Goal: Check status: Check status

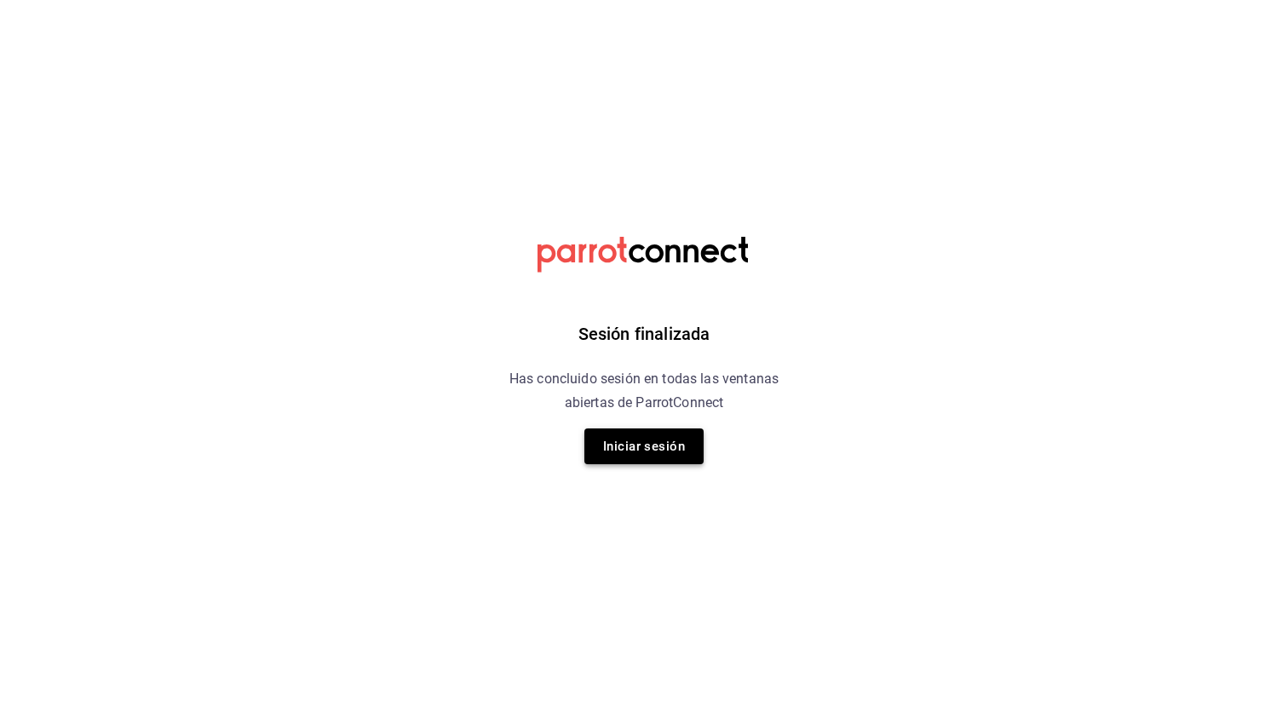
click at [634, 452] on button "Iniciar sesión" at bounding box center [643, 446] width 119 height 36
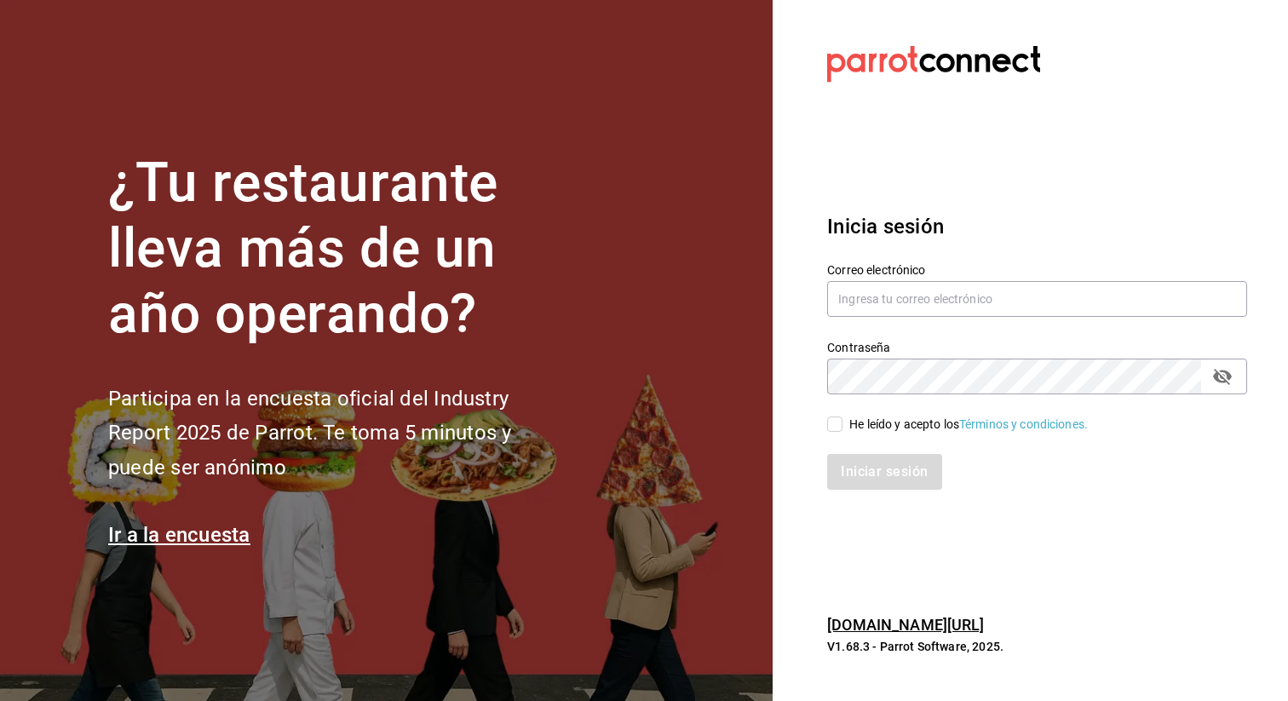
click at [962, 261] on div "Correo electrónico" at bounding box center [1026, 280] width 440 height 77
click at [929, 288] on input "text" at bounding box center [1037, 299] width 420 height 36
type input "contacto@parceros.mx"
checkbox input "true"
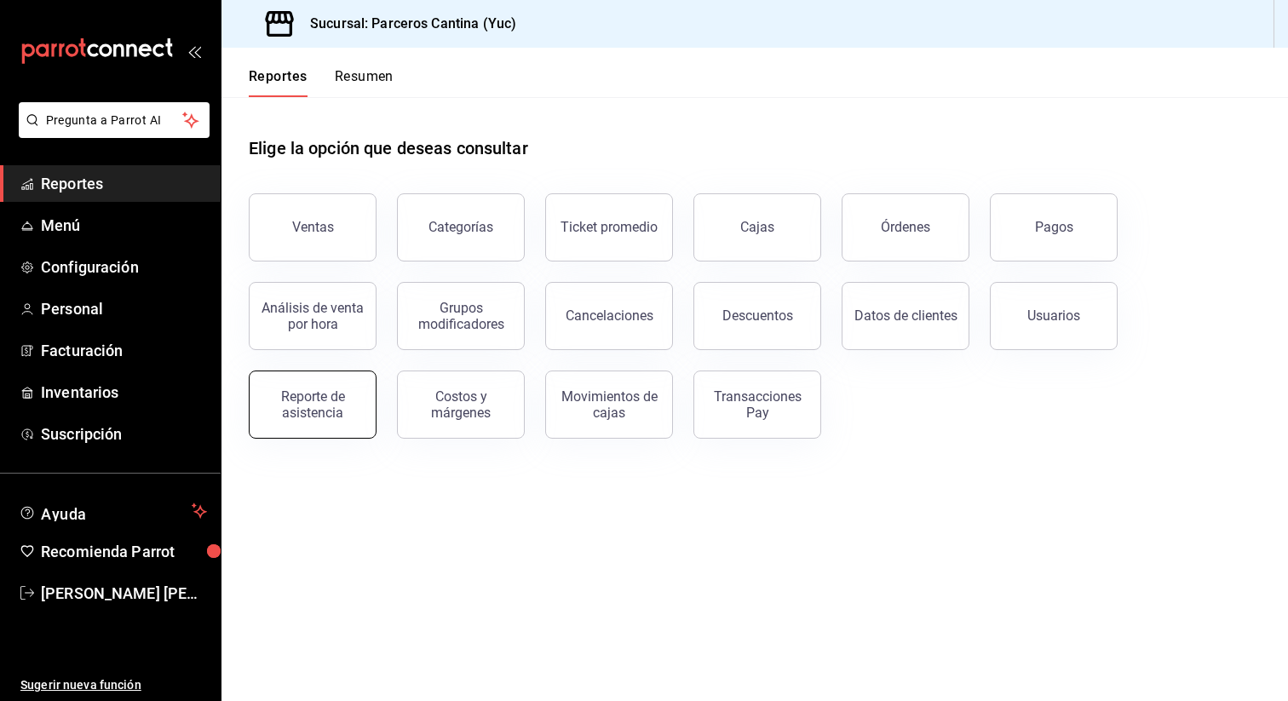
click at [345, 392] on div "Reporte de asistencia" at bounding box center [313, 404] width 106 height 32
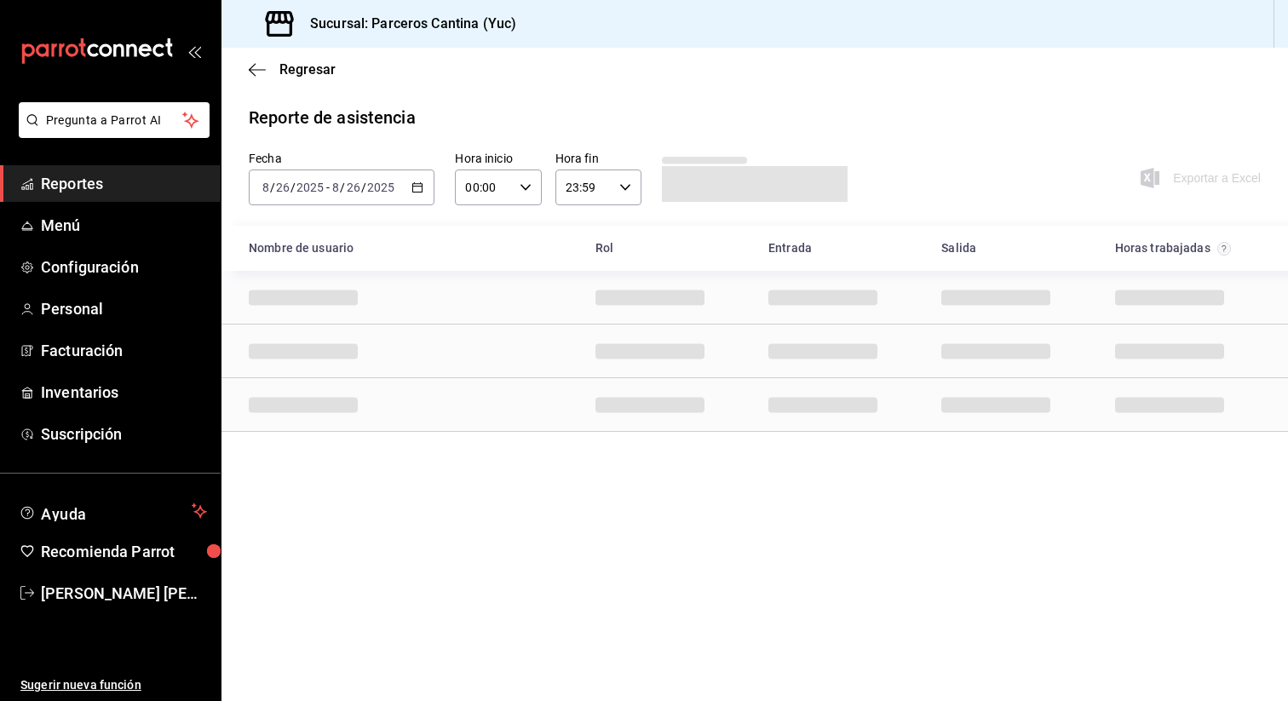
click at [414, 185] on icon "button" at bounding box center [417, 187] width 12 height 12
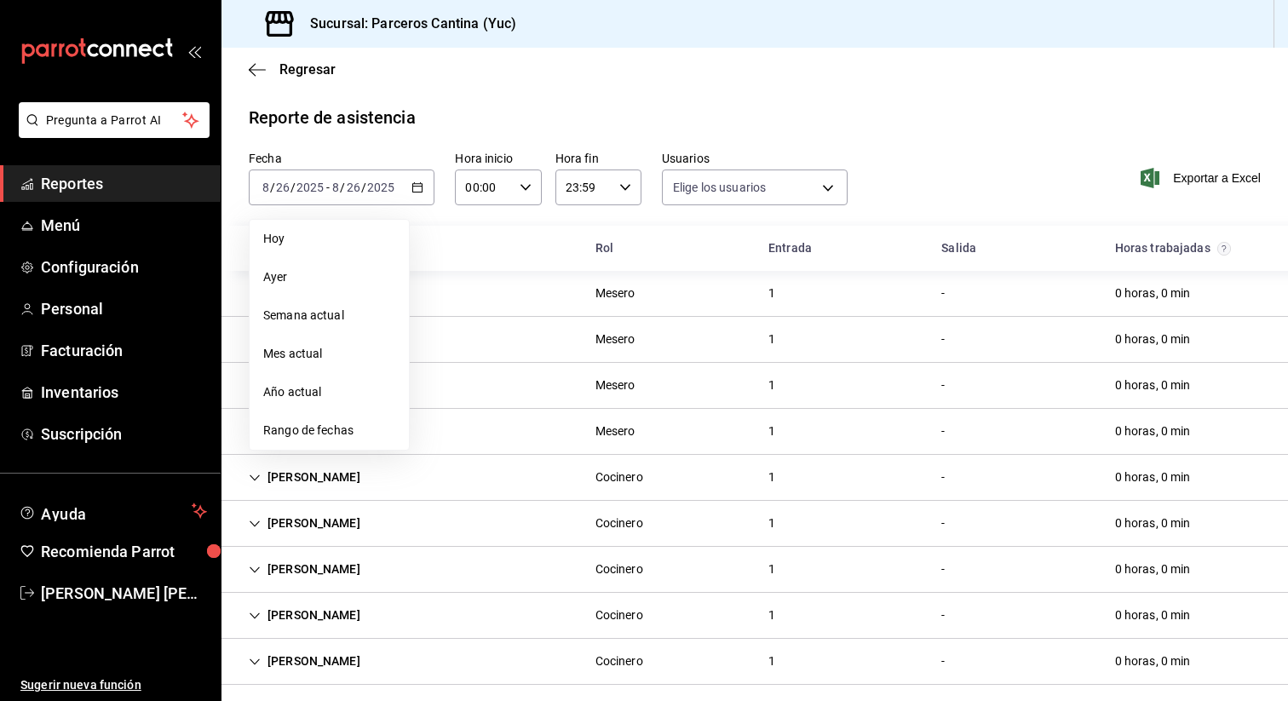
type input "b2c6943c-d1e5-42b8-9a34-bbc5dc885697,639953cd-4e7d-4373-afdd-9acbc1eeb204,18703…"
click at [351, 425] on span "Rango de fechas" at bounding box center [329, 431] width 132 height 18
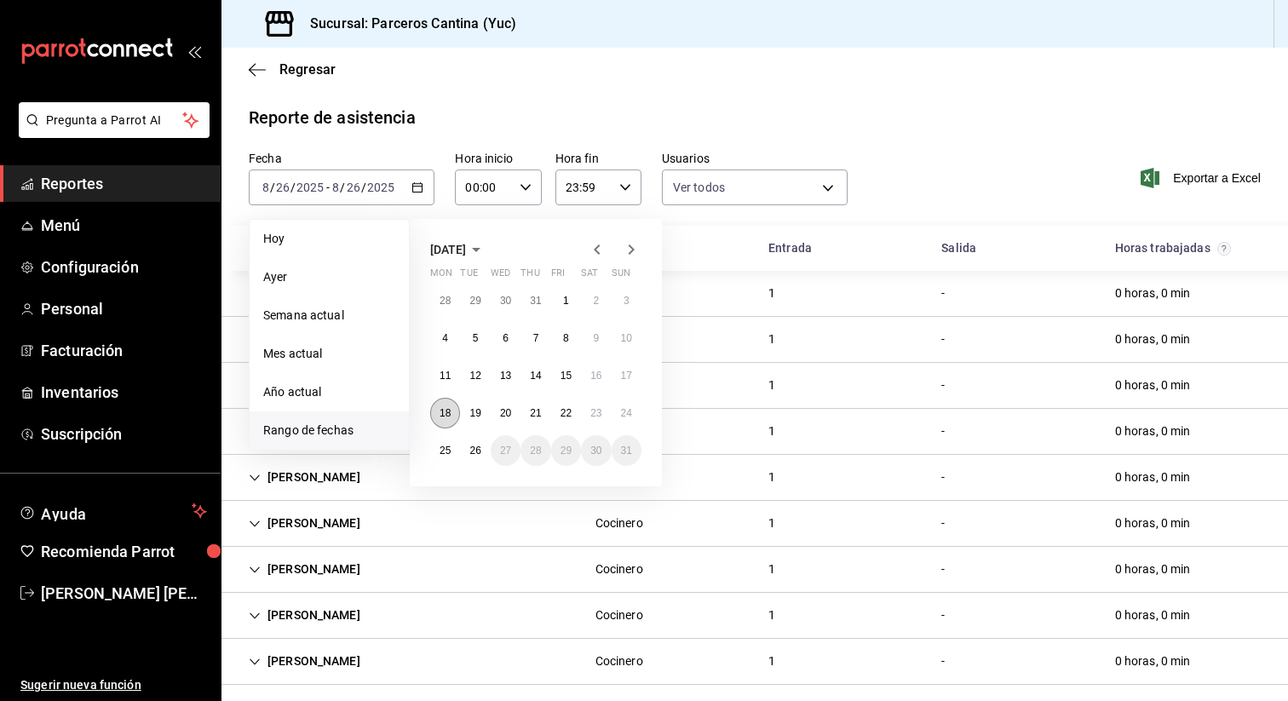
click at [445, 418] on button "18" at bounding box center [445, 413] width 30 height 31
click at [628, 417] on abbr "24" at bounding box center [626, 413] width 11 height 12
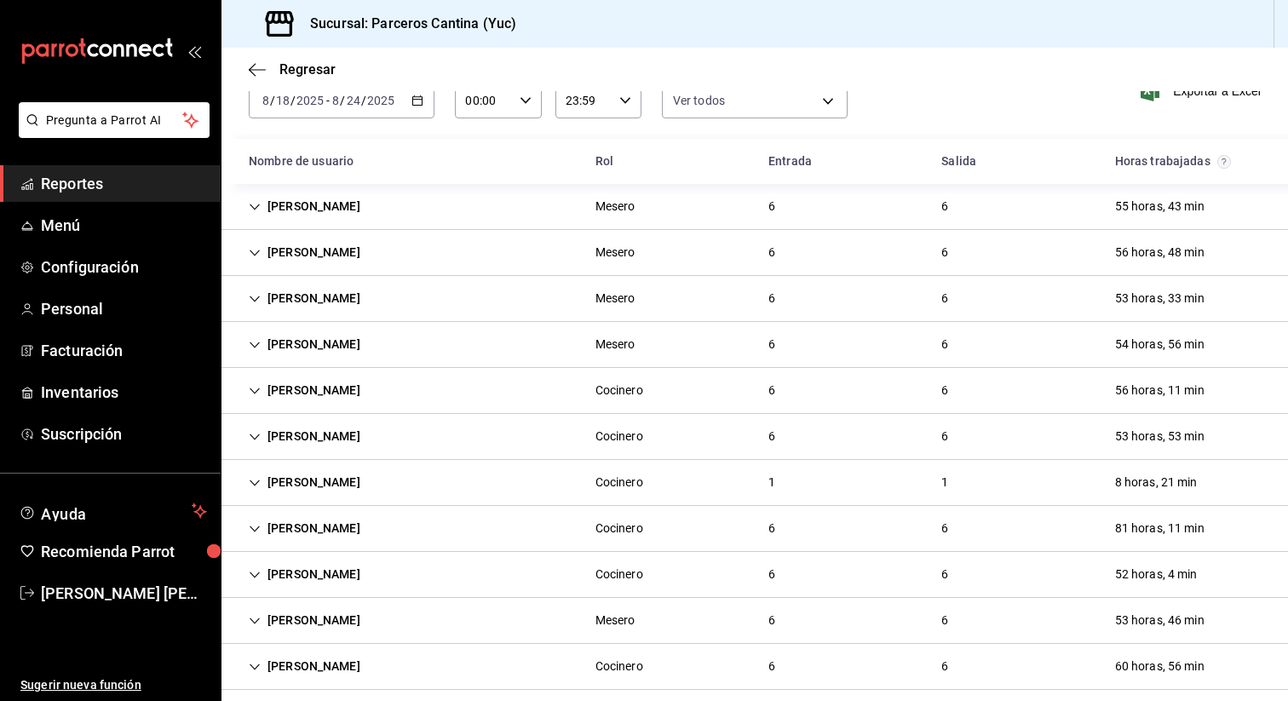
scroll to position [101, 0]
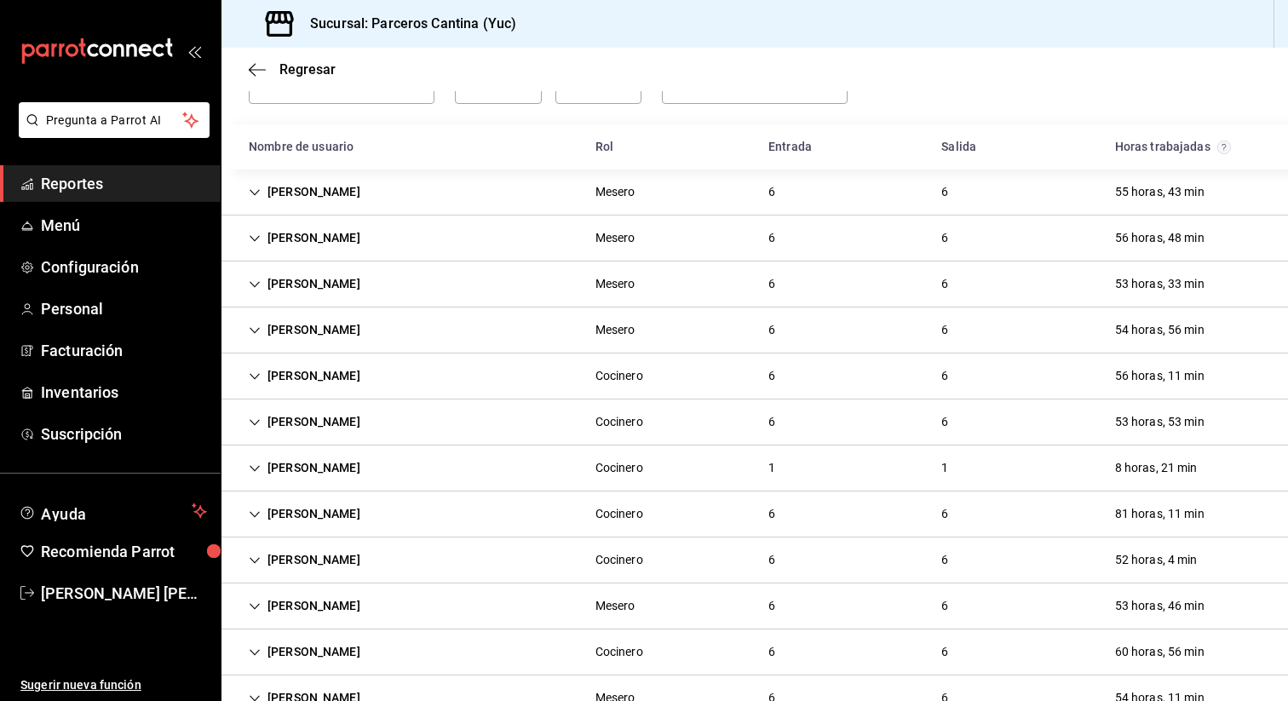
click at [345, 298] on div "Alejandro Prieto" at bounding box center [304, 284] width 139 height 32
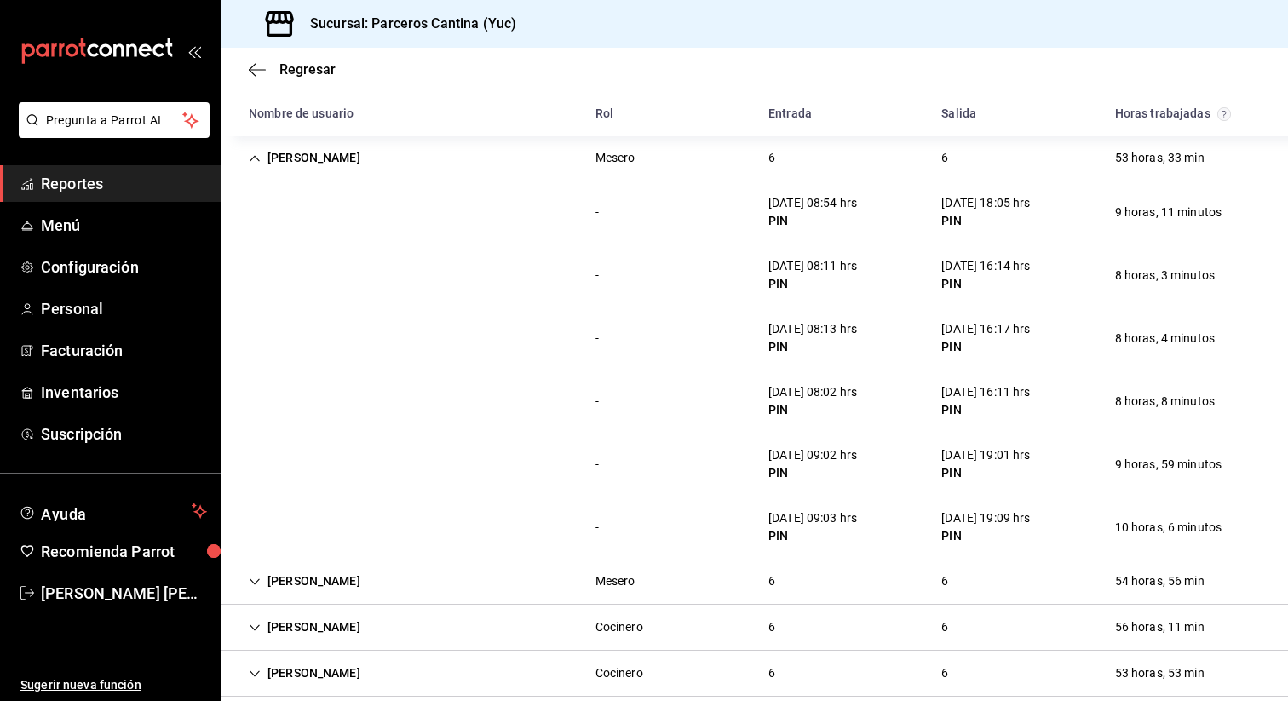
scroll to position [208, 0]
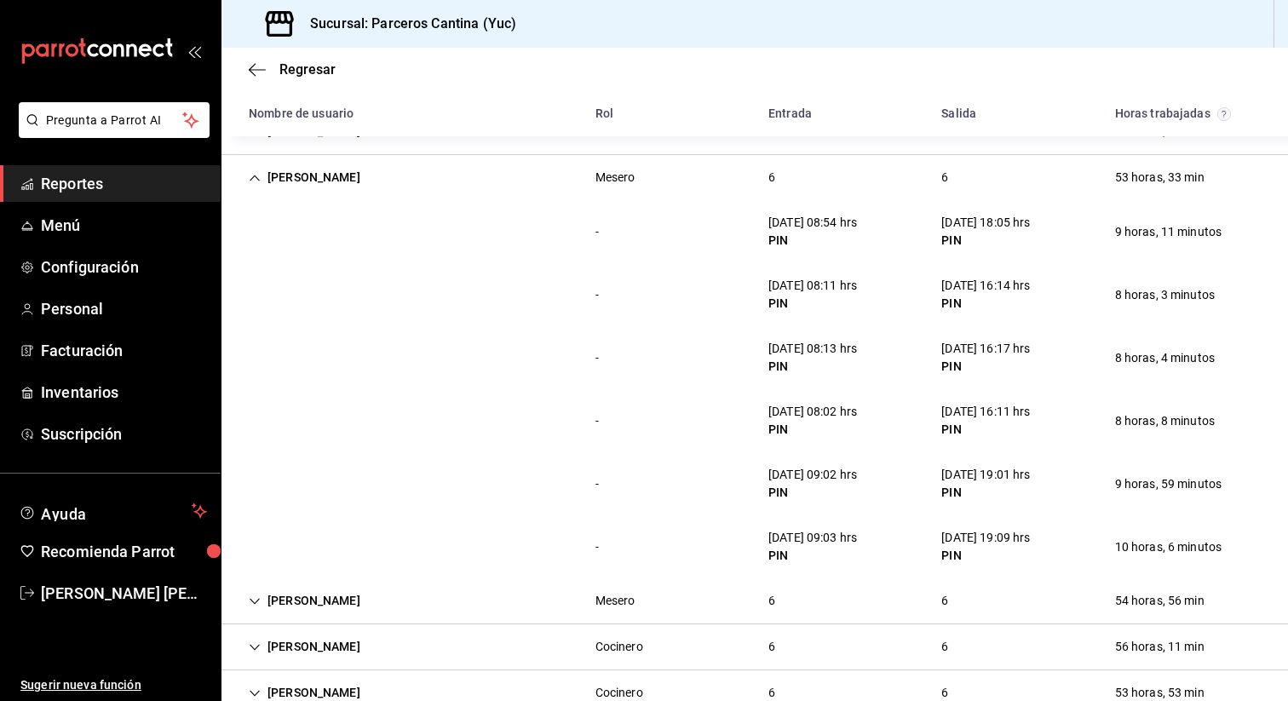
click at [264, 181] on div "Alejandro Prieto" at bounding box center [304, 178] width 139 height 32
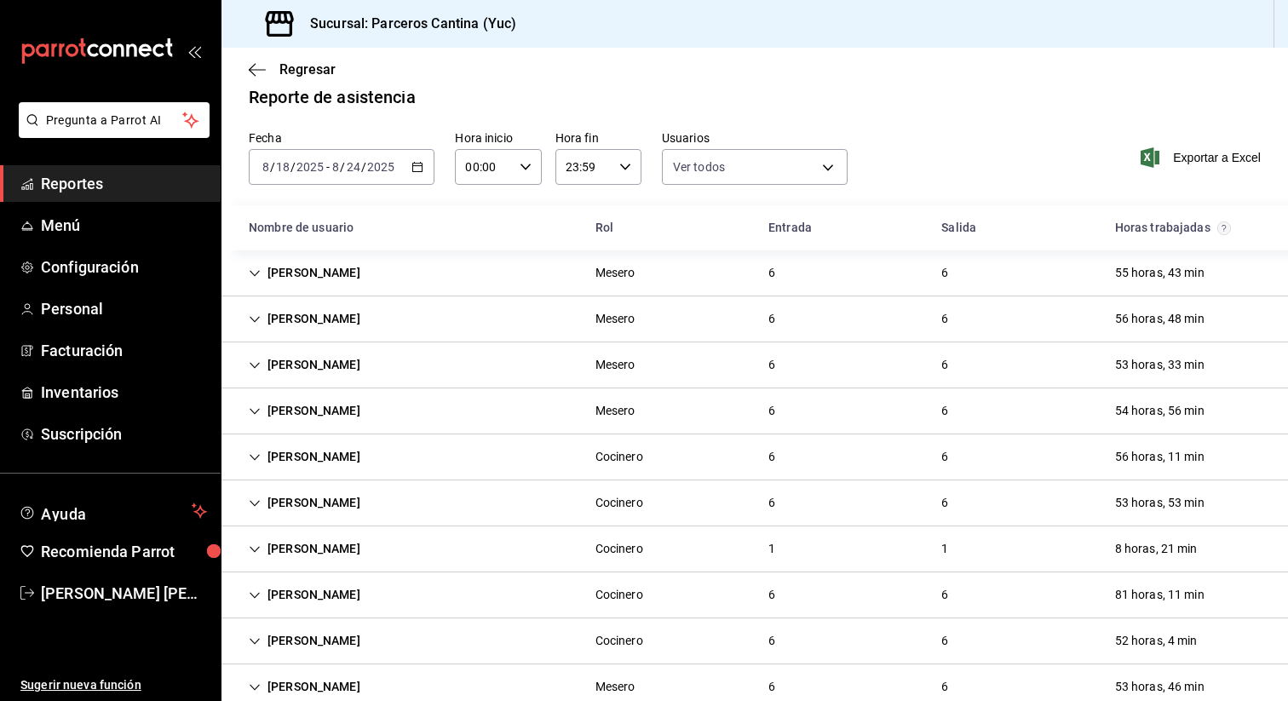
scroll to position [0, 0]
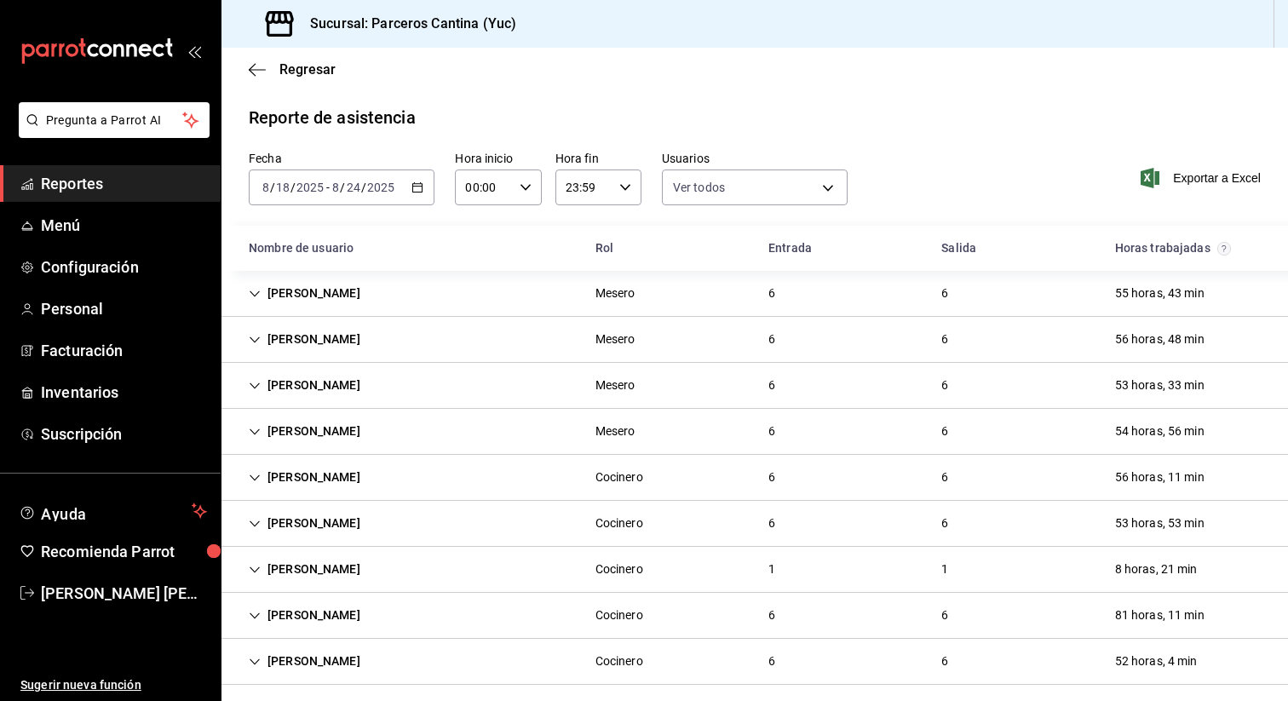
click at [268, 326] on div "Jonathan Barbuso" at bounding box center [304, 340] width 139 height 32
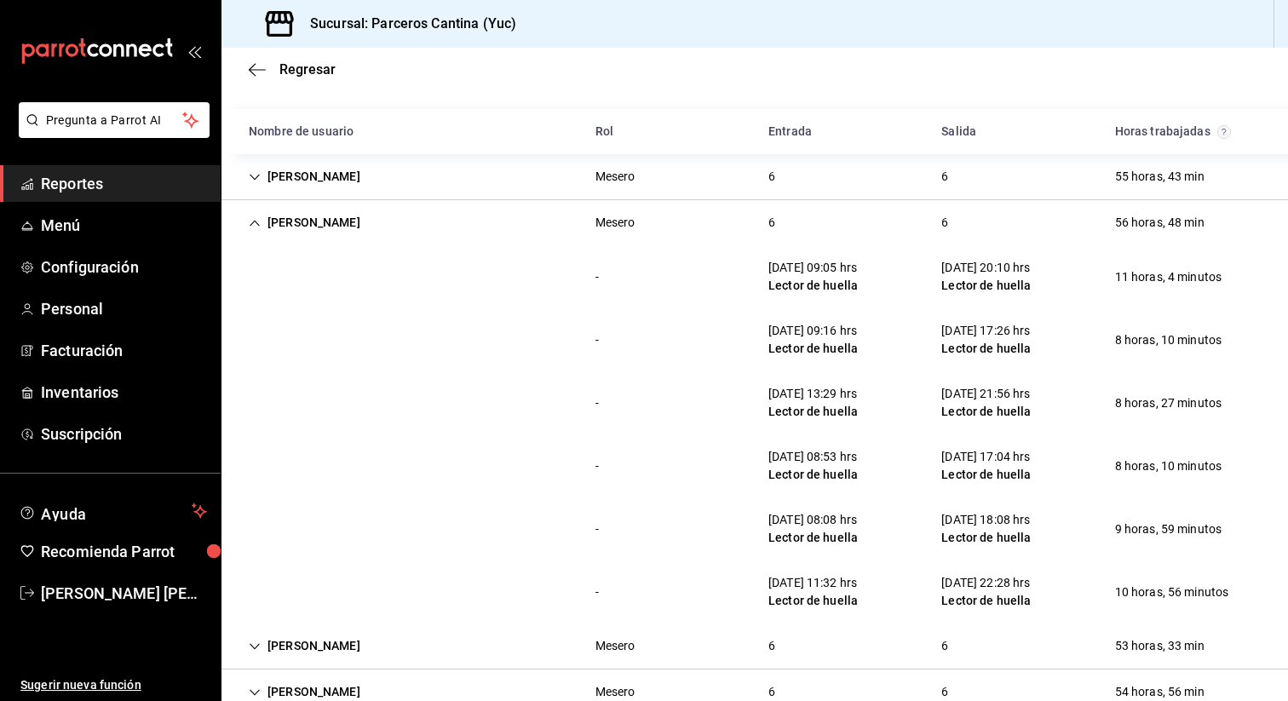
scroll to position [118, 0]
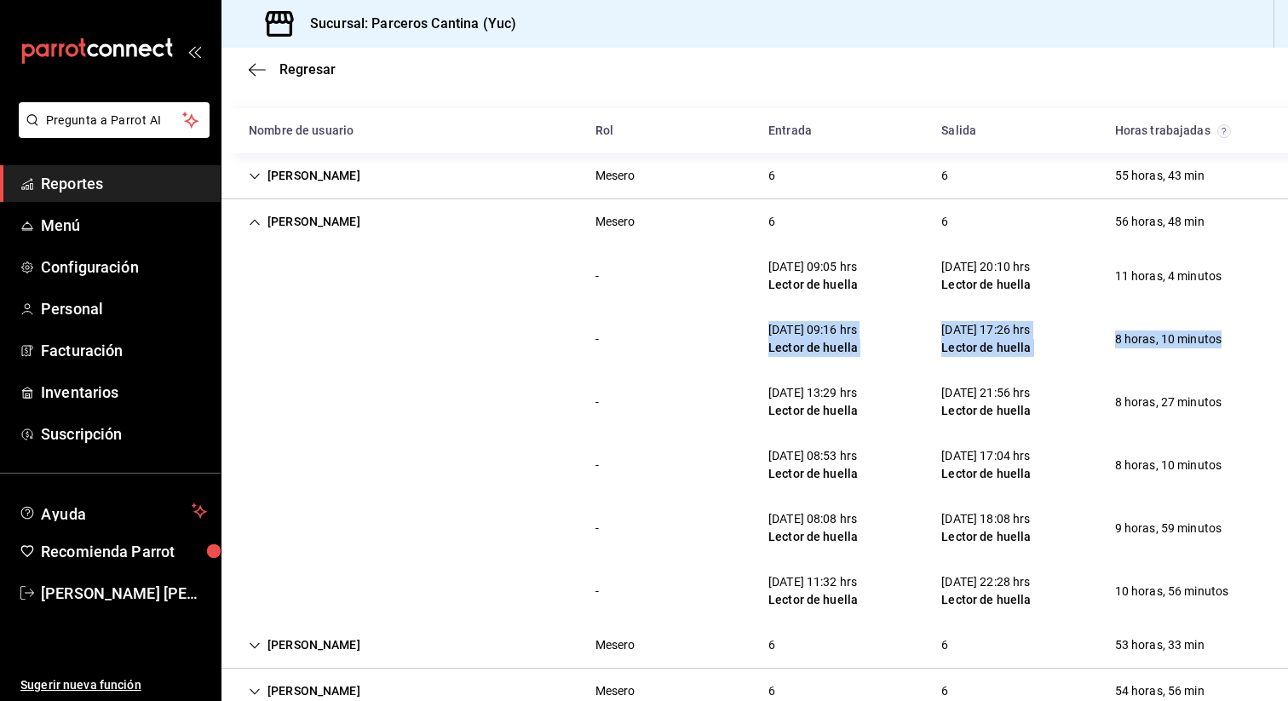
drag, startPoint x: 770, startPoint y: 327, endPoint x: 1190, endPoint y: 370, distance: 422.0
click at [1190, 370] on div "- 19/08/25 09:16 hrs Lector de huella 19/08/25 17:26 hrs Lector de huella 8 hor…" at bounding box center [754, 338] width 1066 height 63
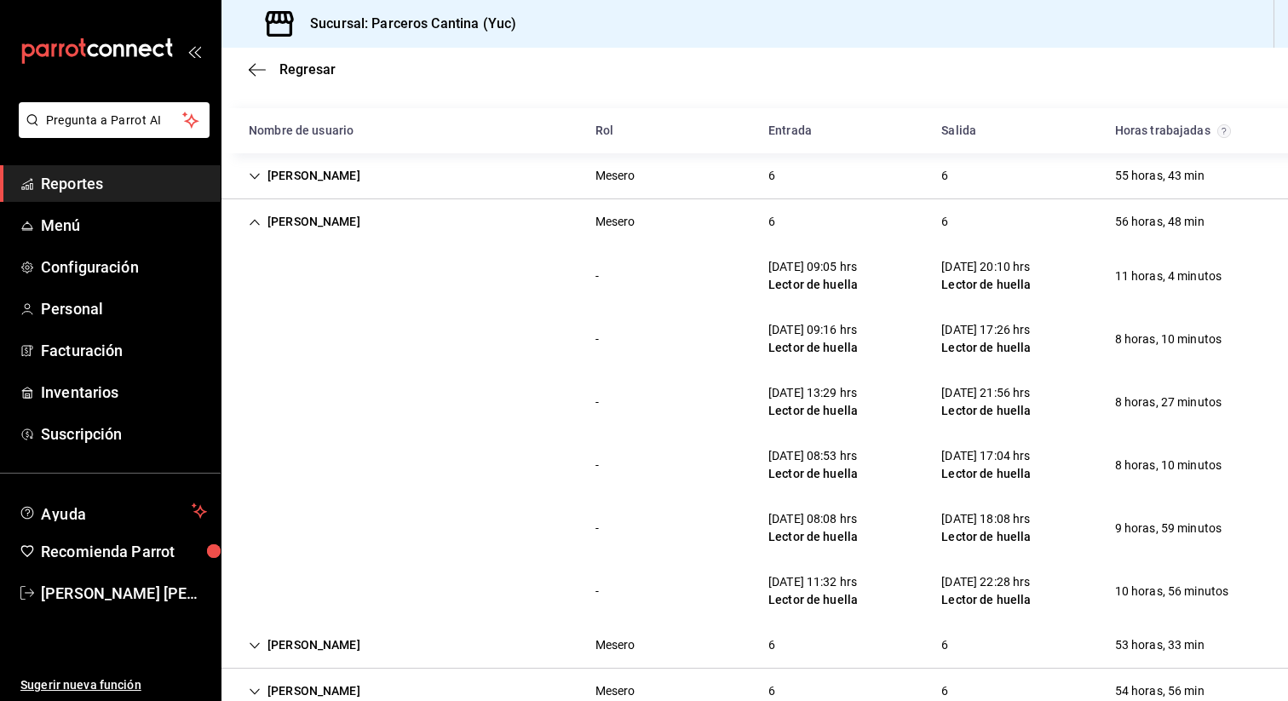
click at [267, 219] on div "Jonathan Barbuso" at bounding box center [304, 222] width 139 height 32
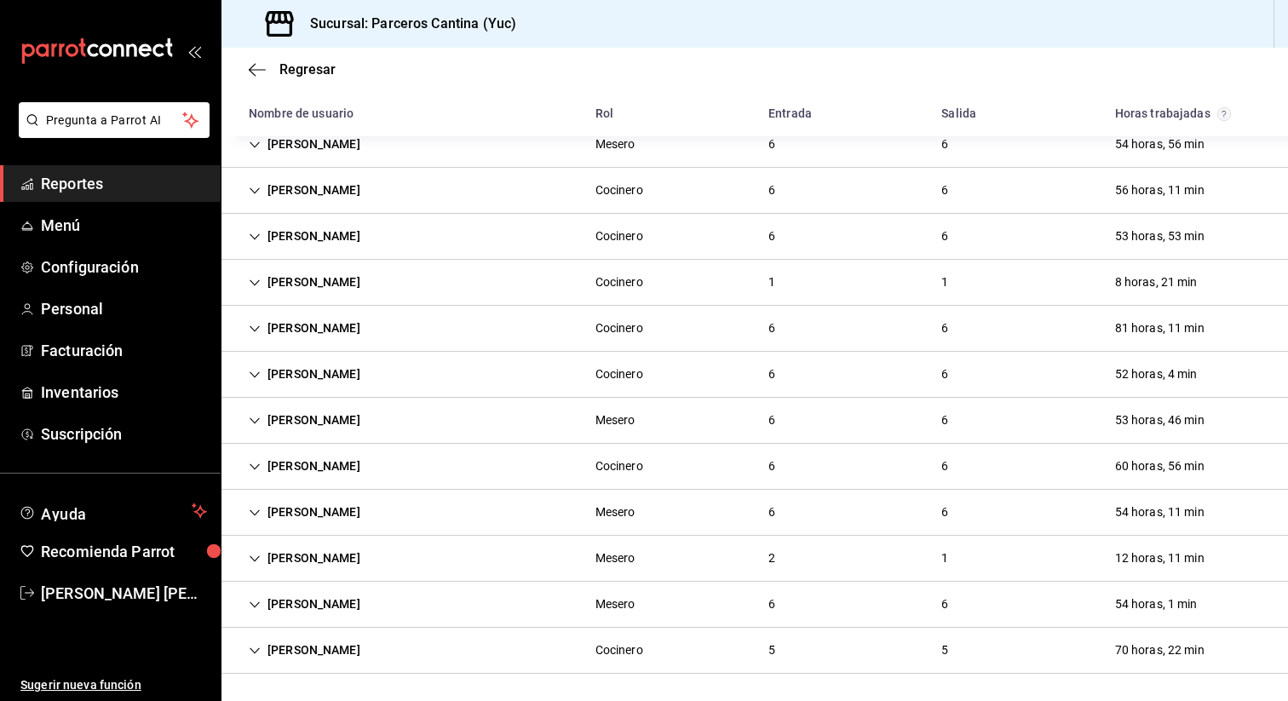
click at [267, 508] on div "Jacobo Villanueva" at bounding box center [304, 512] width 139 height 32
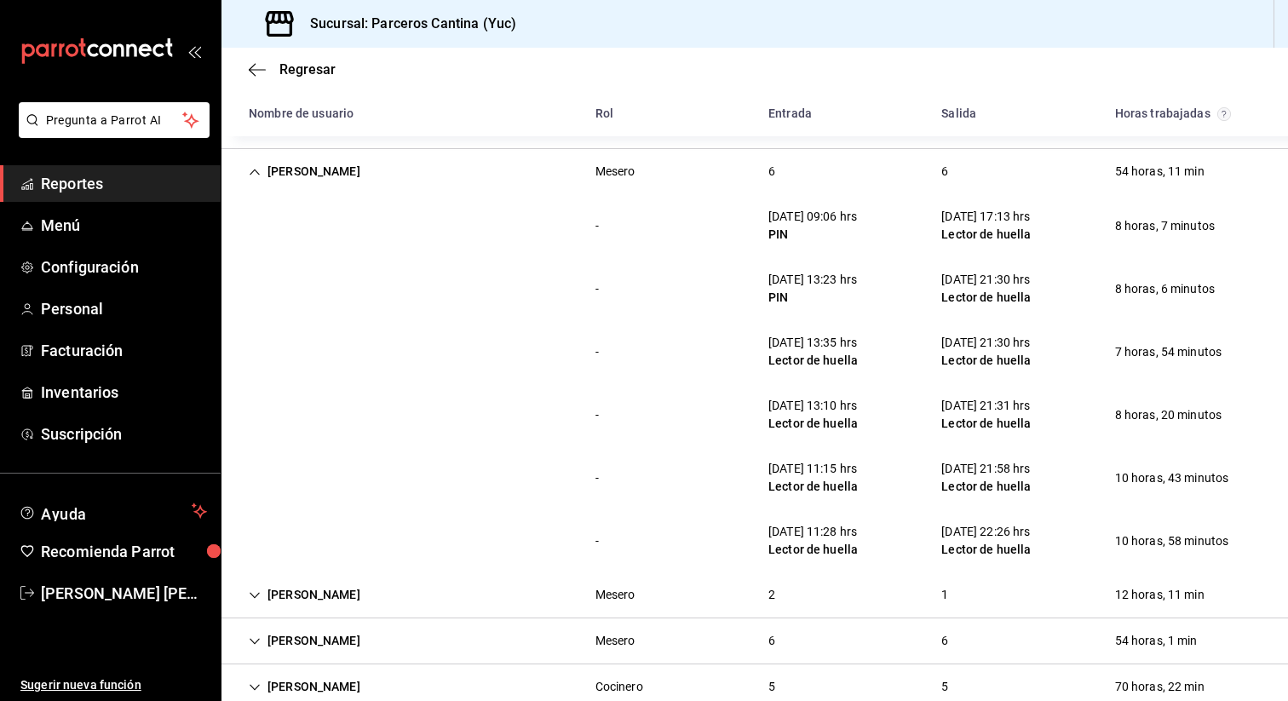
scroll to position [664, 0]
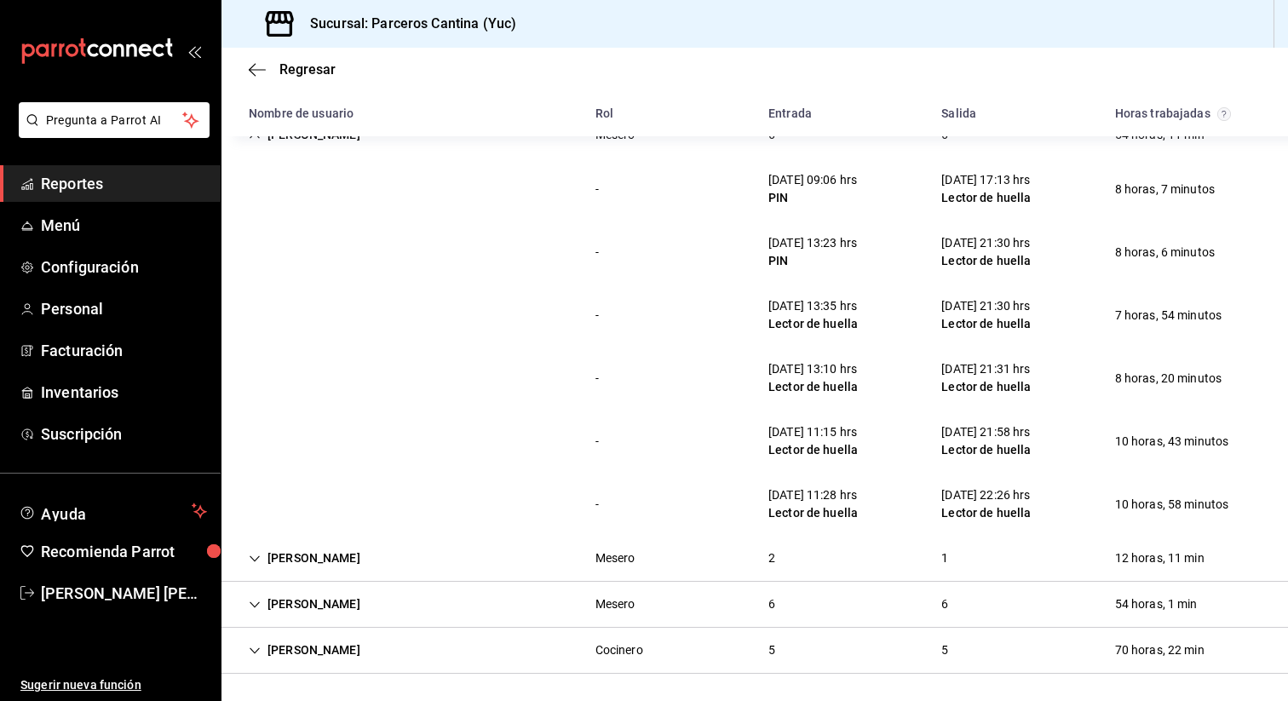
click at [268, 554] on div "Damian Cab" at bounding box center [304, 558] width 139 height 32
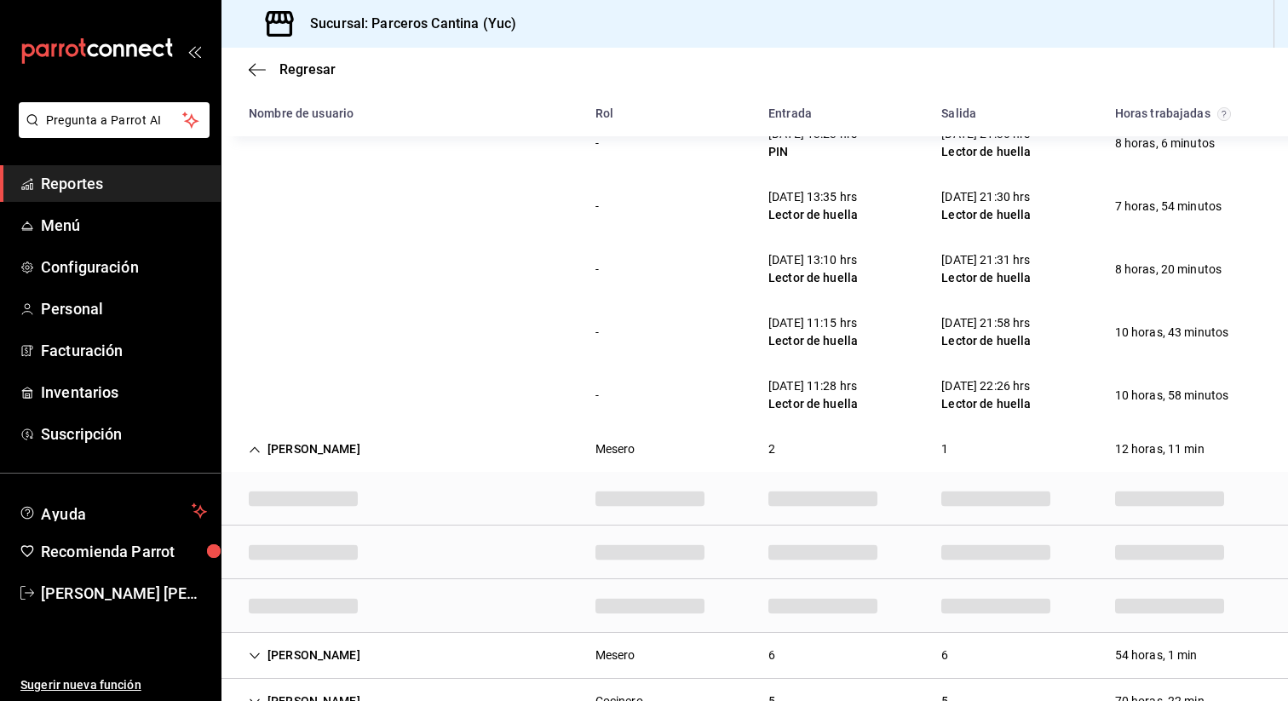
scroll to position [789, 0]
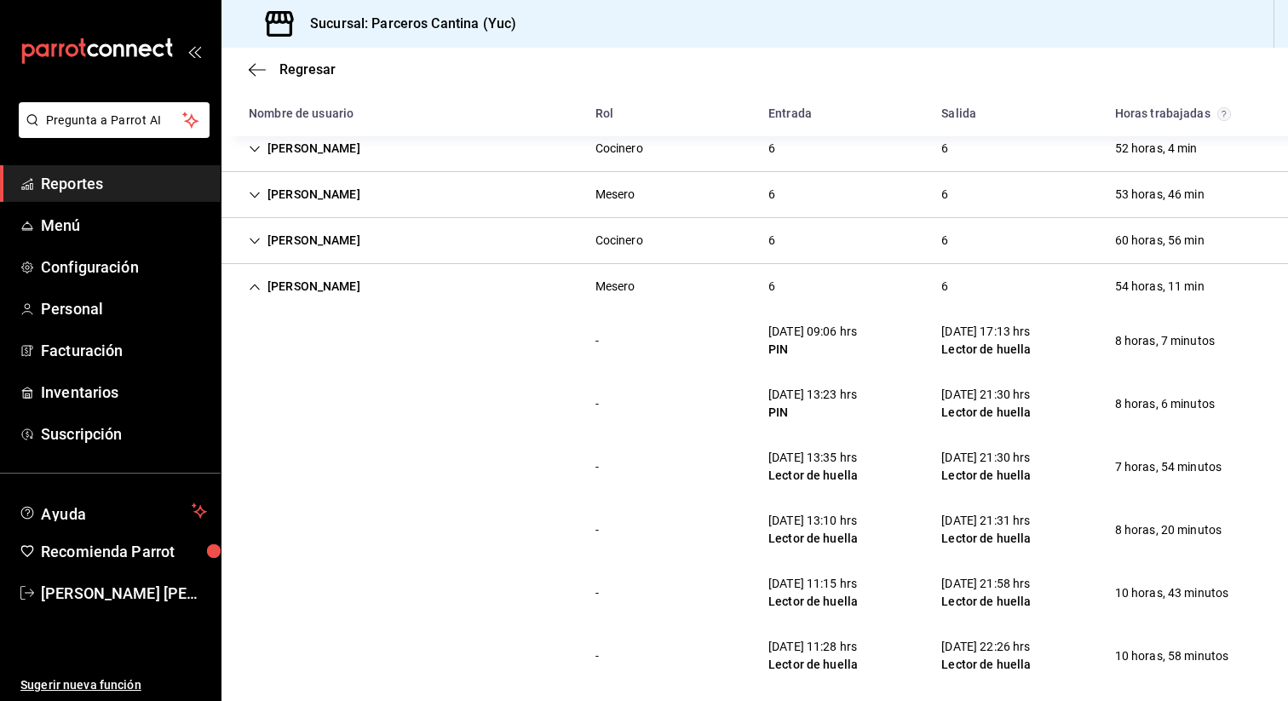
click at [262, 295] on div "Jacobo Villanueva" at bounding box center [304, 287] width 139 height 32
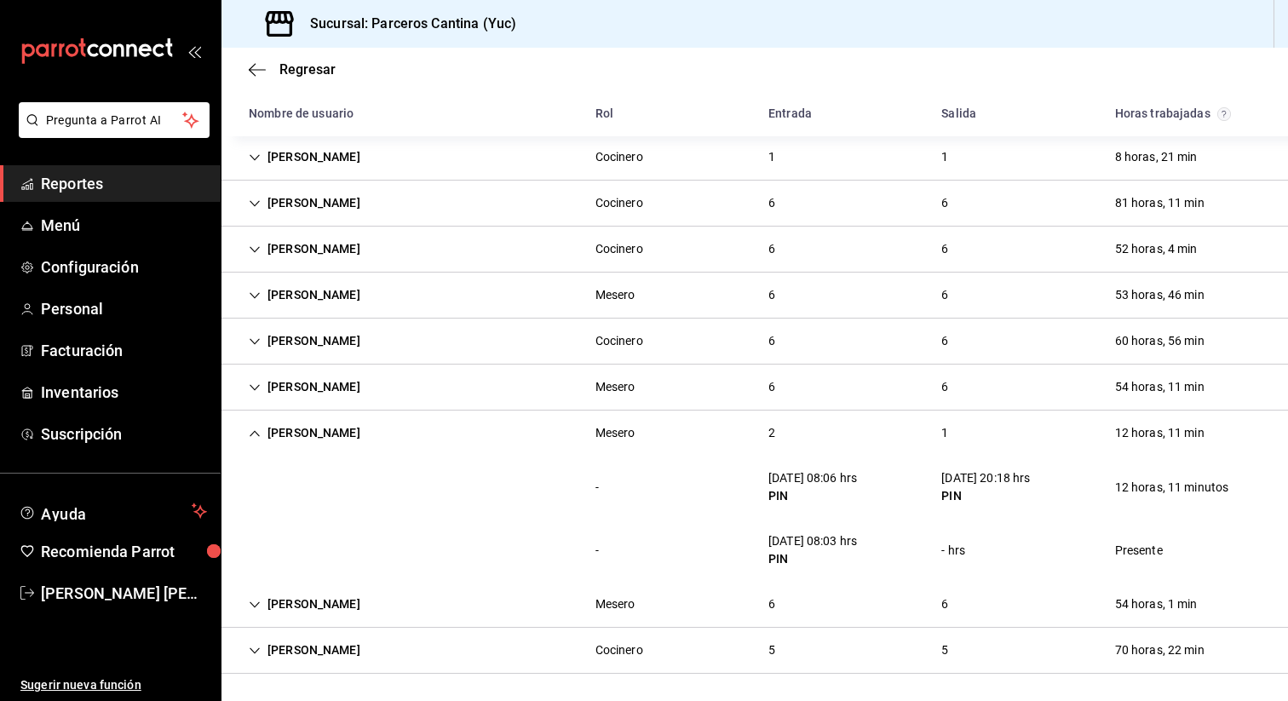
click at [261, 439] on div "Damian Cab" at bounding box center [304, 433] width 139 height 32
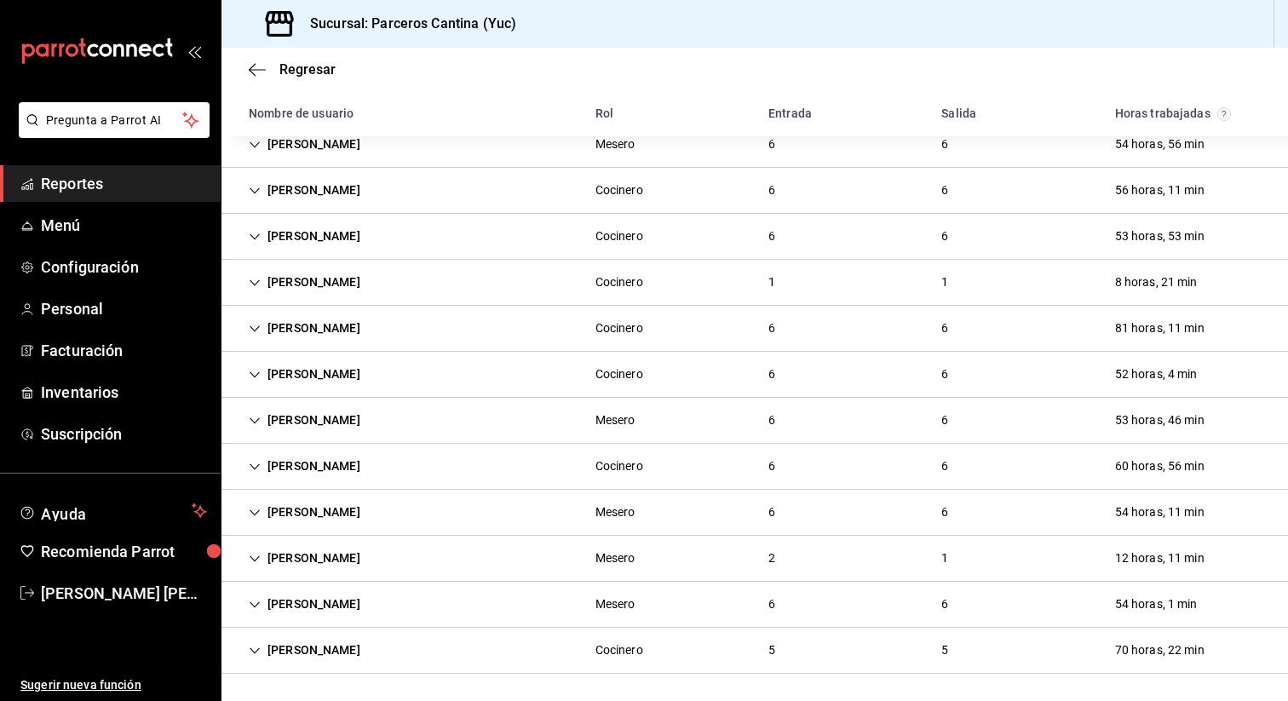
click at [305, 321] on div "Sergio Aldecua" at bounding box center [304, 329] width 139 height 32
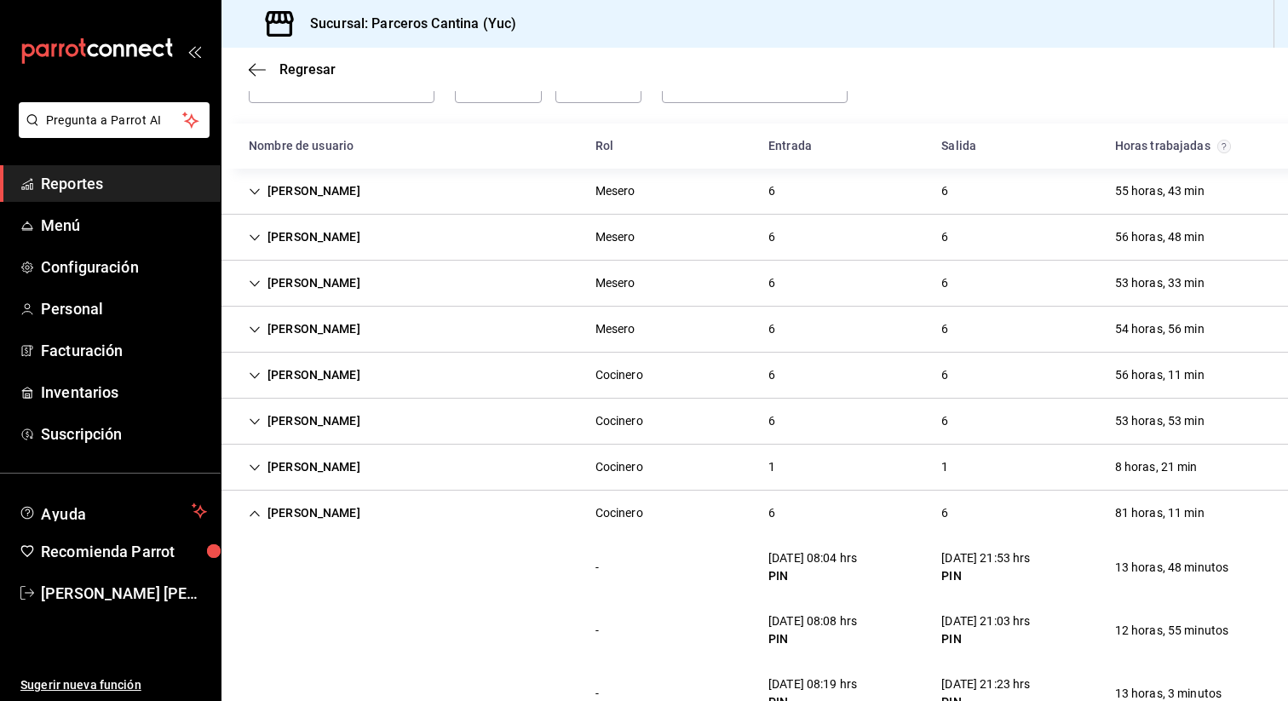
scroll to position [85, 0]
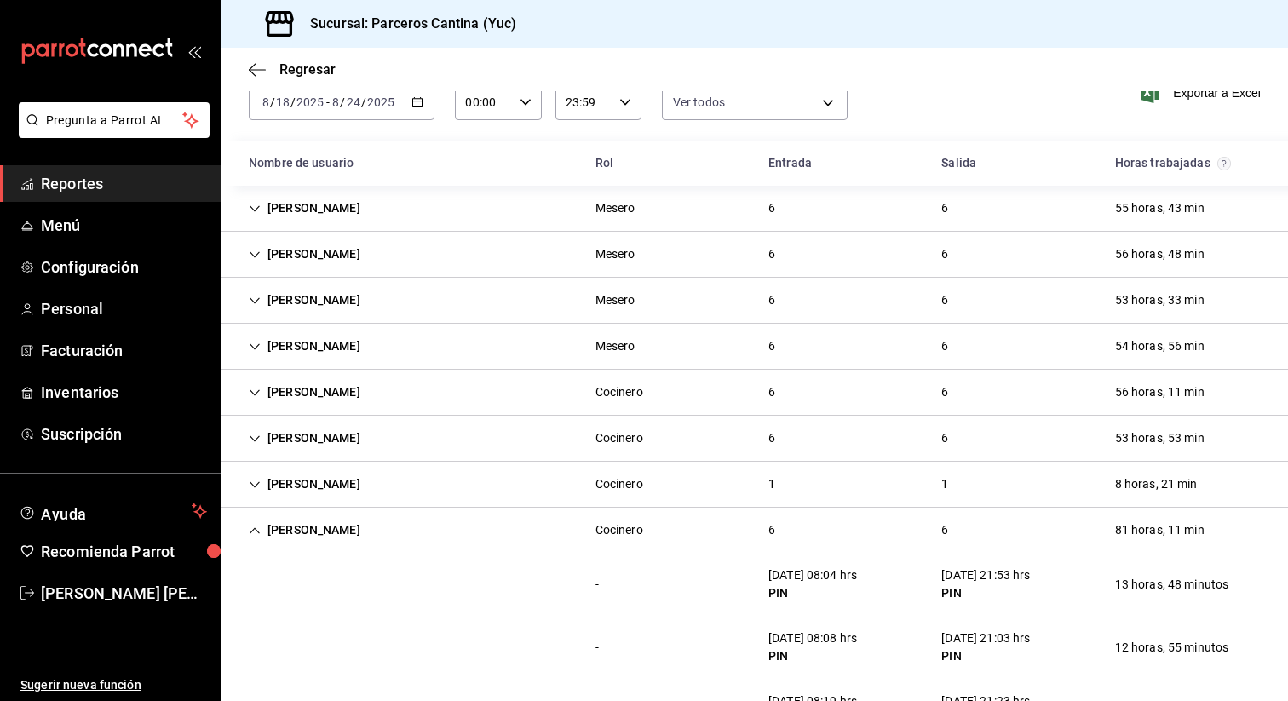
click at [270, 390] on div "David Solis" at bounding box center [304, 392] width 139 height 32
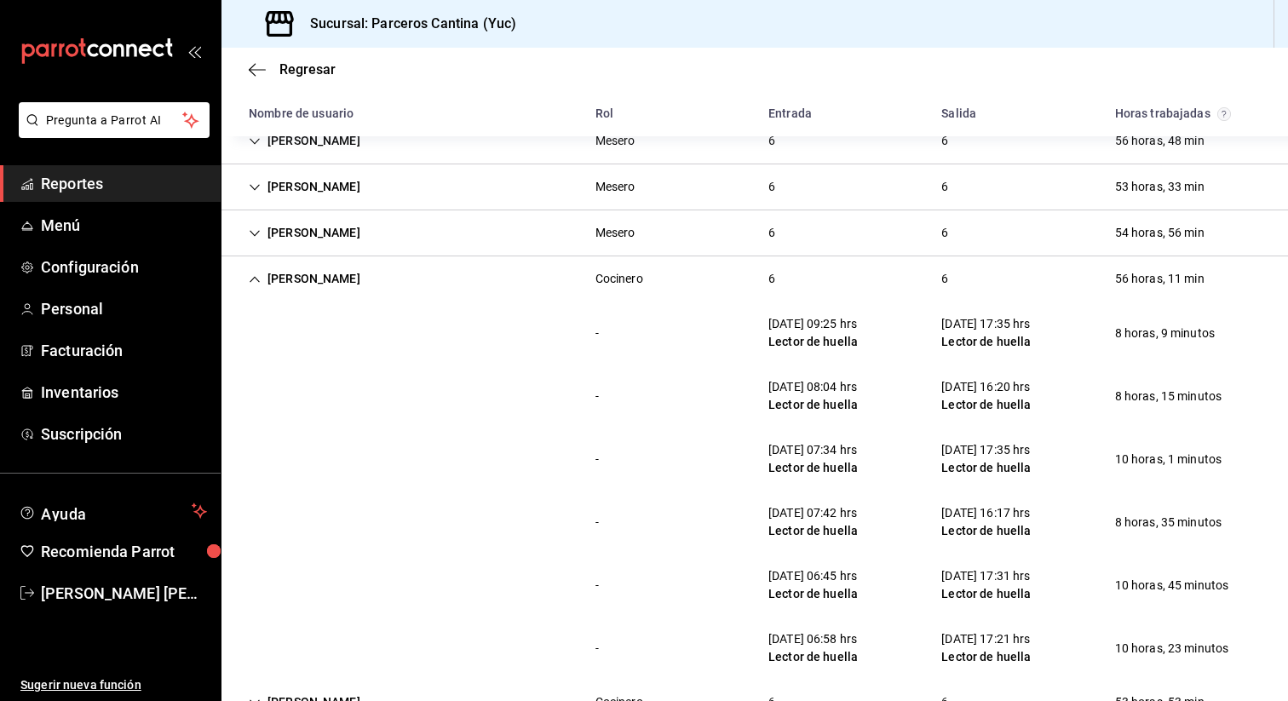
scroll to position [198, 0]
click at [404, 290] on div "David Solis Cocinero 6 6 56 horas, 11 min" at bounding box center [754, 279] width 1066 height 45
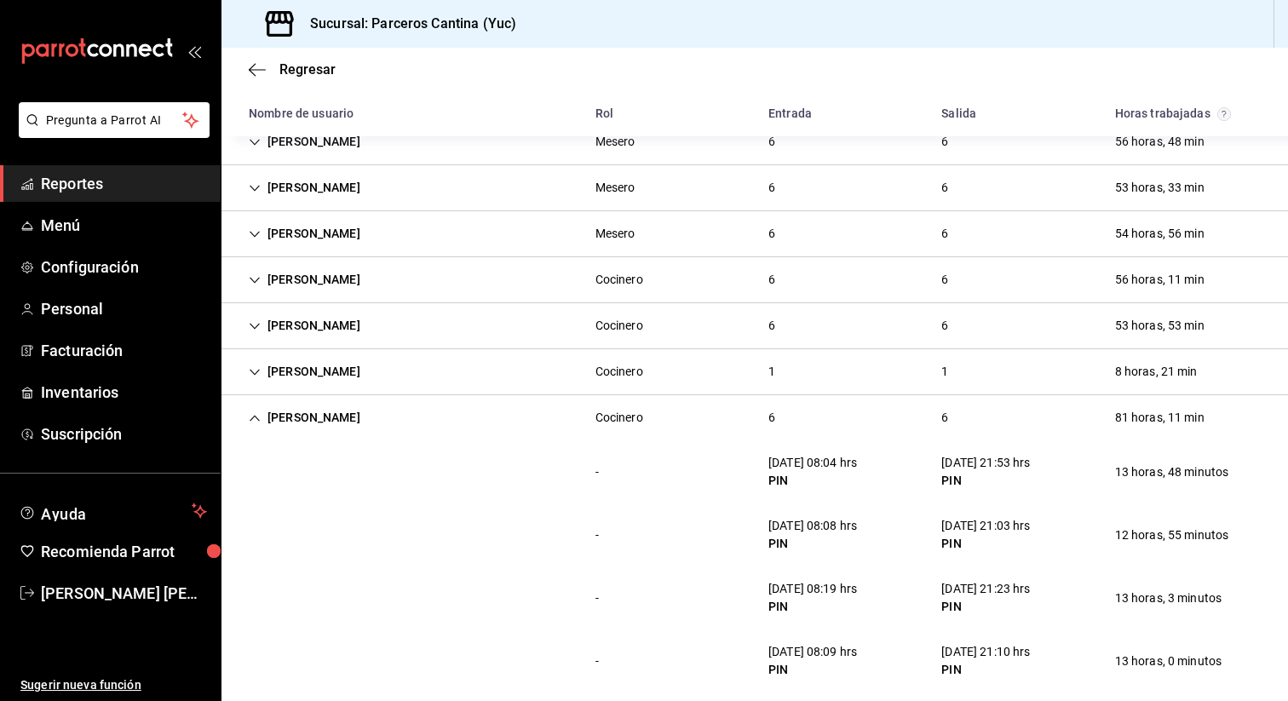
click at [311, 427] on div "Sergio Aldecua" at bounding box center [304, 418] width 139 height 32
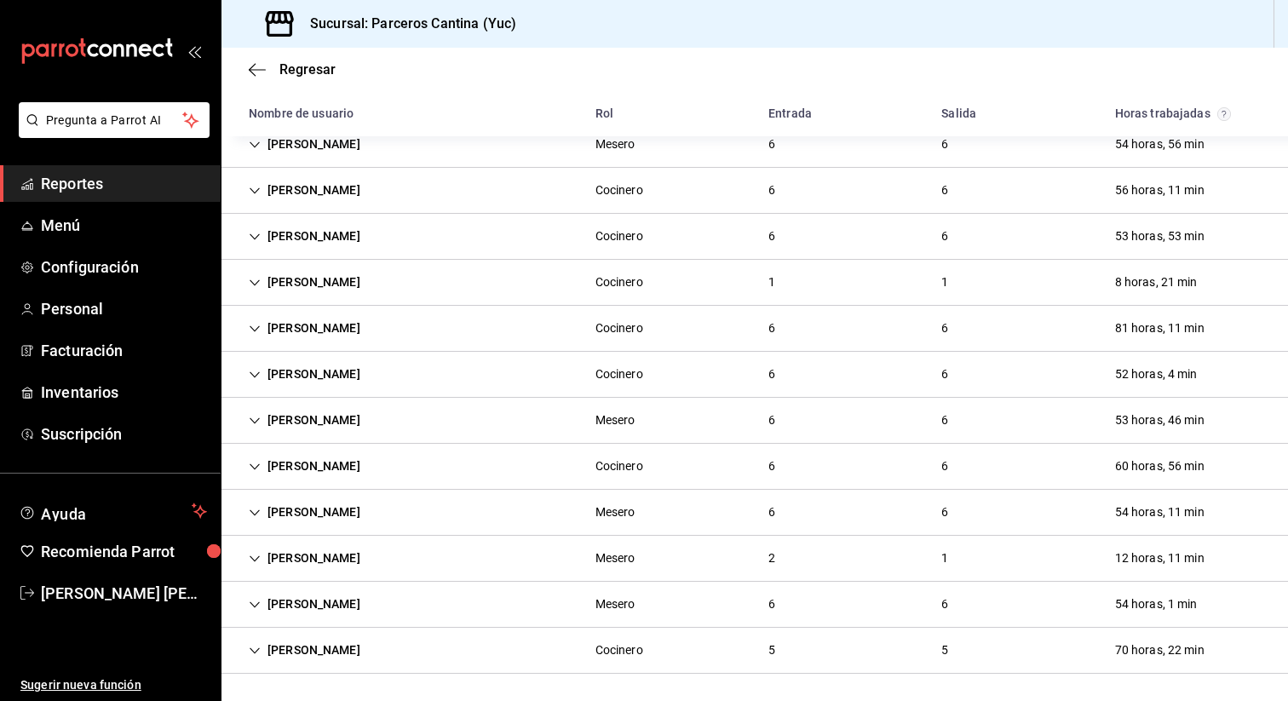
click at [292, 644] on div "CAROLINA GARRIDO ALCOCER" at bounding box center [304, 650] width 139 height 32
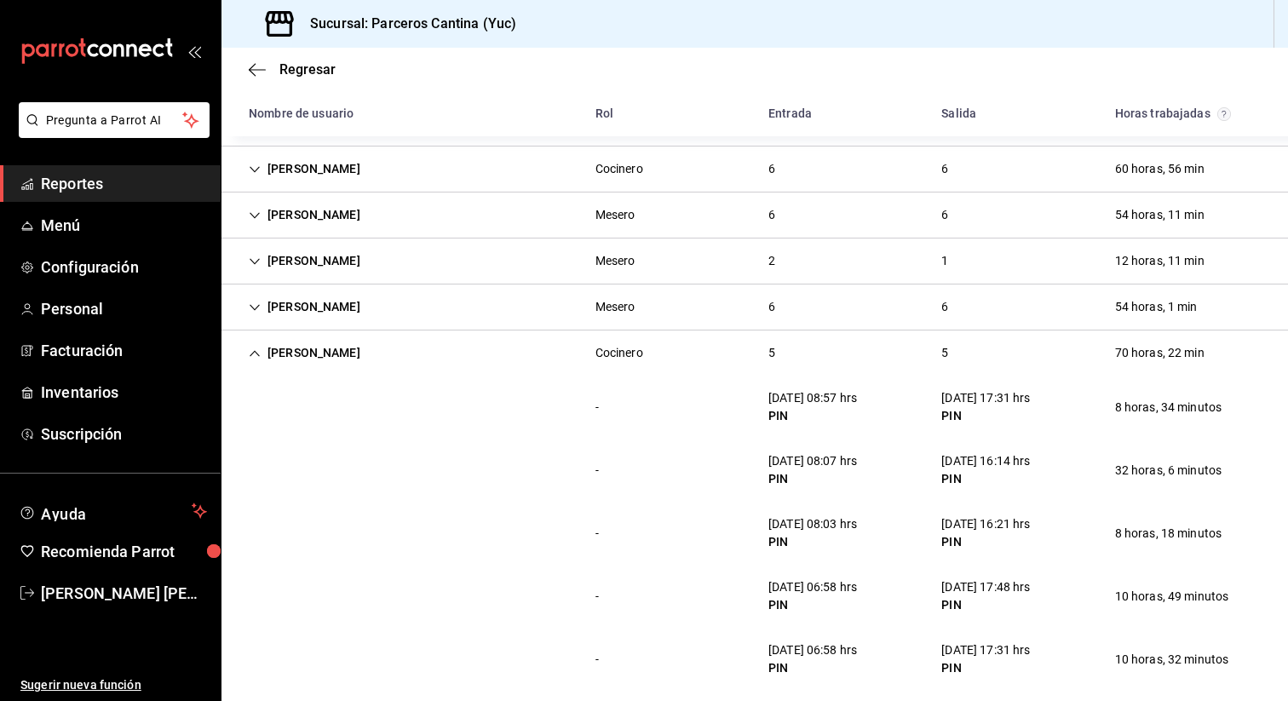
scroll to position [601, 0]
